Goal: Information Seeking & Learning: Learn about a topic

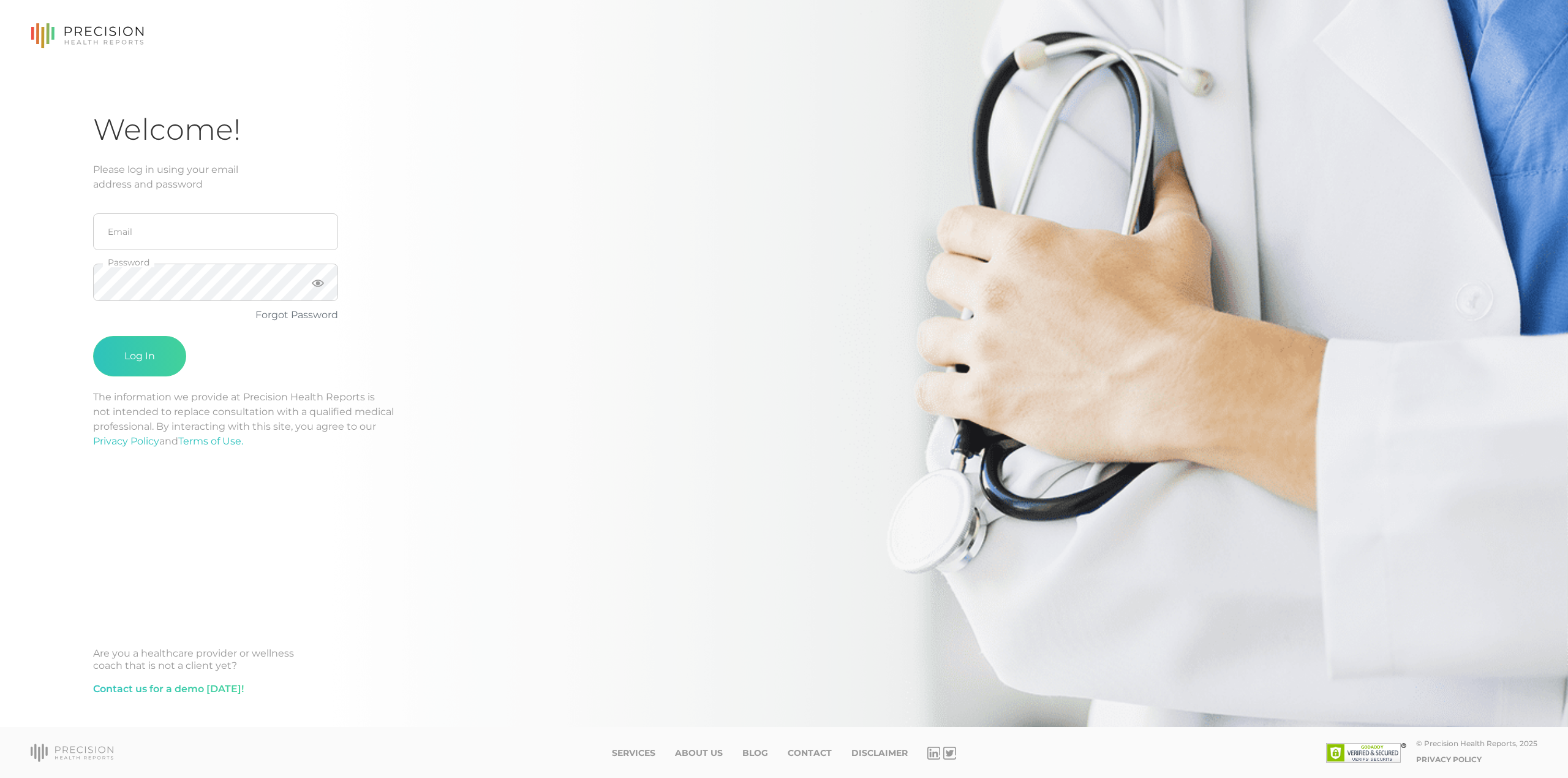
drag, startPoint x: 91, startPoint y: 54, endPoint x: 91, endPoint y: 43, distance: 11.0
click at [91, 51] on nav at bounding box center [784, 36] width 1568 height 71
click at [91, 42] on icon at bounding box center [87, 36] width 113 height 25
